Goal: Transaction & Acquisition: Purchase product/service

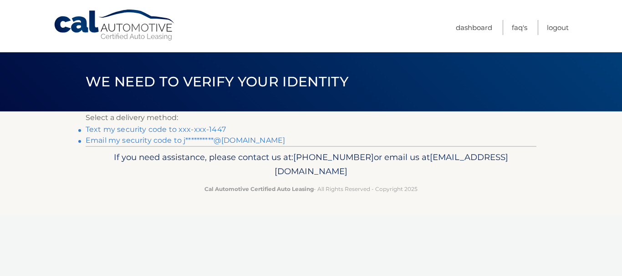
click at [149, 130] on link "Text my security code to xxx-xxx-1447" at bounding box center [156, 129] width 140 height 9
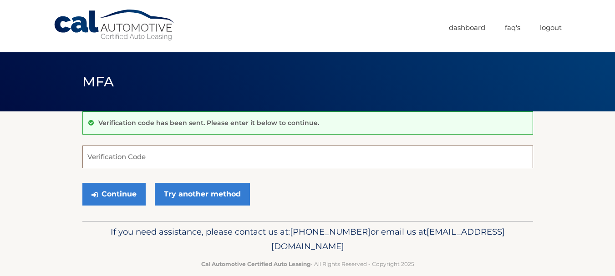
click at [148, 163] on input "Verification Code" at bounding box center [307, 157] width 451 height 23
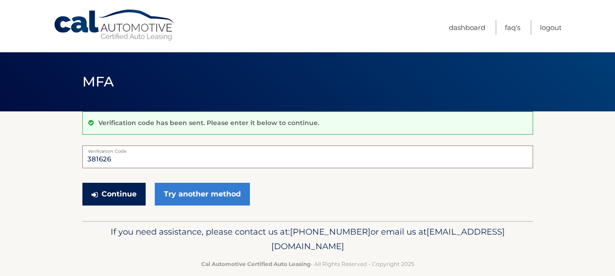
type input "381626"
click at [110, 191] on button "Continue" at bounding box center [113, 194] width 63 height 23
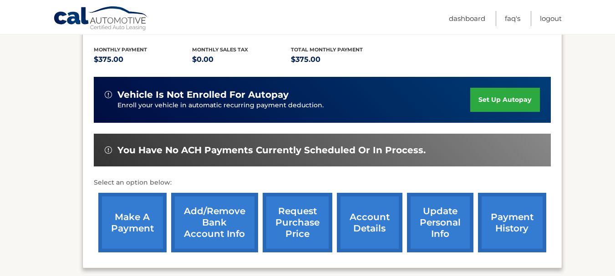
scroll to position [228, 0]
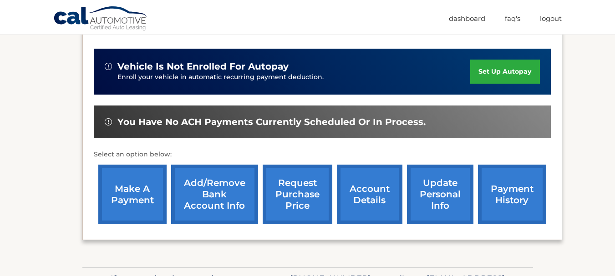
click at [127, 184] on link "make a payment" at bounding box center [132, 195] width 68 height 60
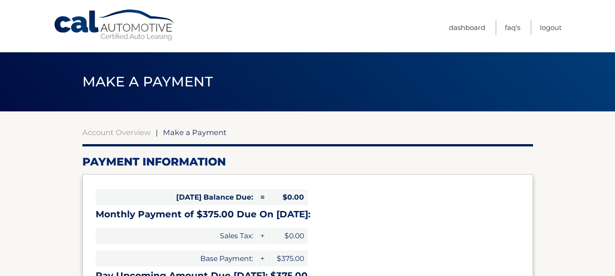
select select "Zjk4ZGYzZmUtMjk4Zi00NWNmLWE0NmMtYTc1NGEzOGI2Yzcz"
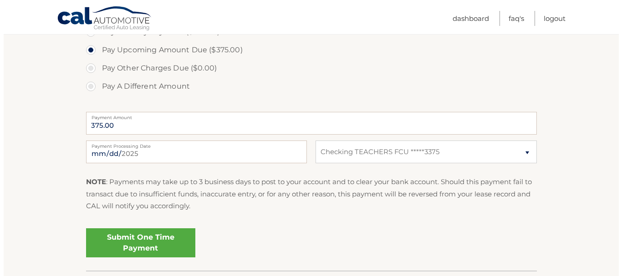
scroll to position [319, 0]
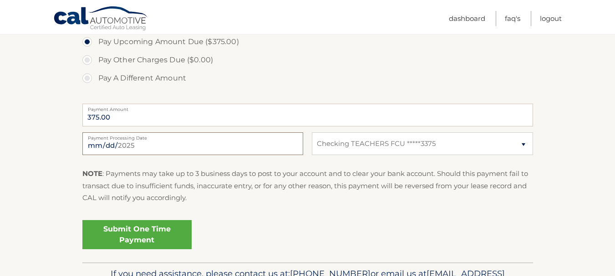
click at [117, 145] on input "2025-08-26" at bounding box center [192, 144] width 221 height 23
type input "2025-08-30"
click at [134, 235] on link "Submit One Time Payment" at bounding box center [136, 234] width 109 height 29
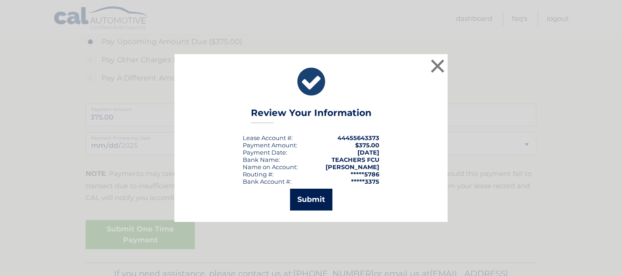
click at [311, 199] on button "Submit" at bounding box center [311, 200] width 42 height 22
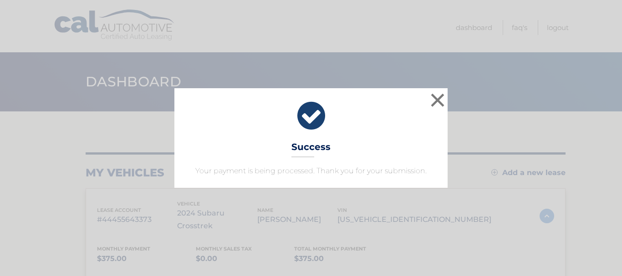
click at [456, 229] on div "× Success Your payment is being processed. Thank you for your submission. Loadi…" at bounding box center [311, 138] width 622 height 276
